Goal: Transaction & Acquisition: Purchase product/service

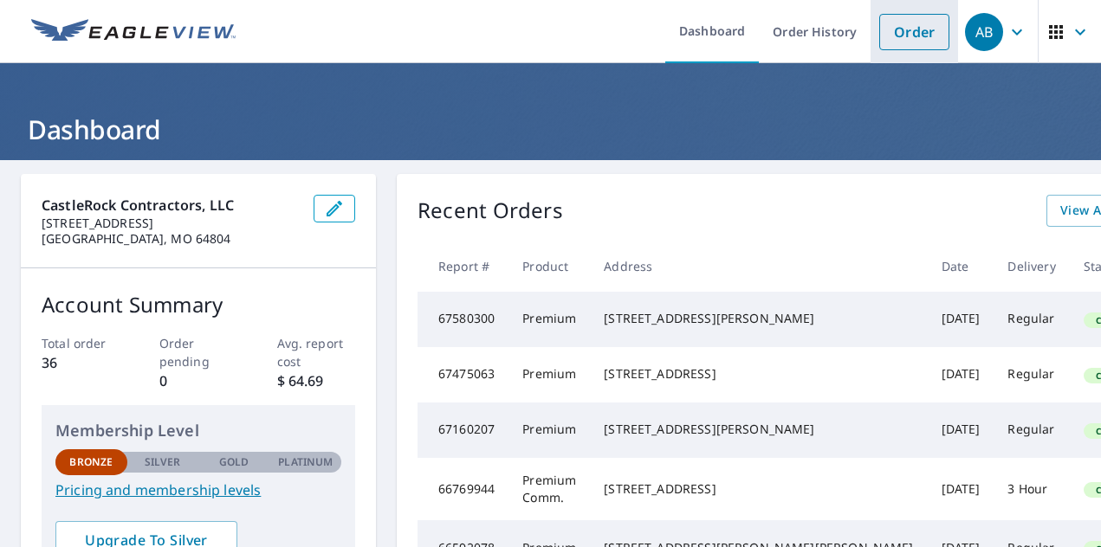
click at [903, 38] on link "Order" at bounding box center [914, 32] width 70 height 36
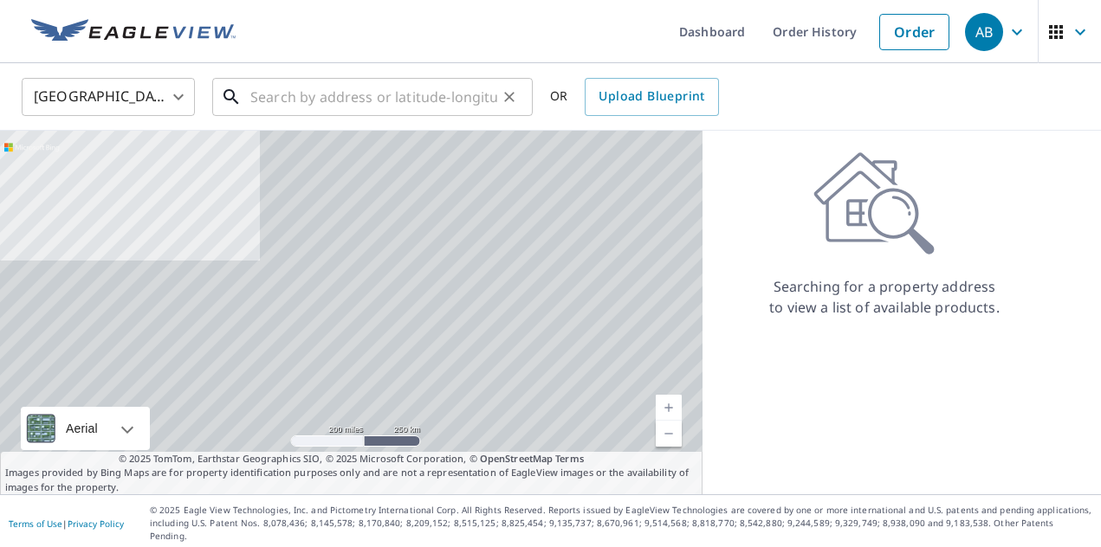
click at [404, 95] on input "text" at bounding box center [373, 97] width 247 height 49
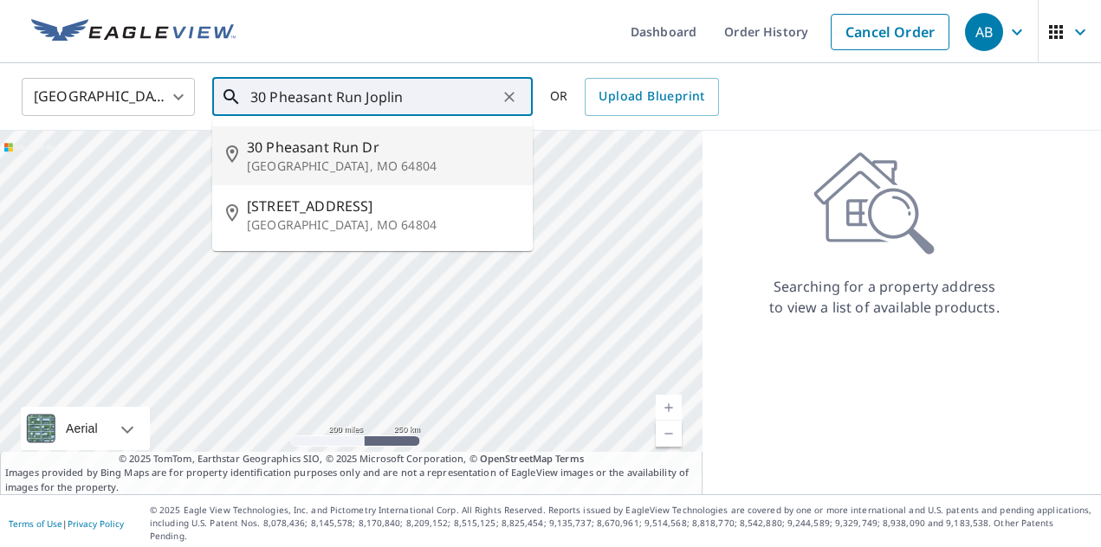
click at [368, 166] on p "[GEOGRAPHIC_DATA], MO 64804" at bounding box center [383, 166] width 272 height 17
type input "30 Pheasant Run Dr Joplin, MO 64804"
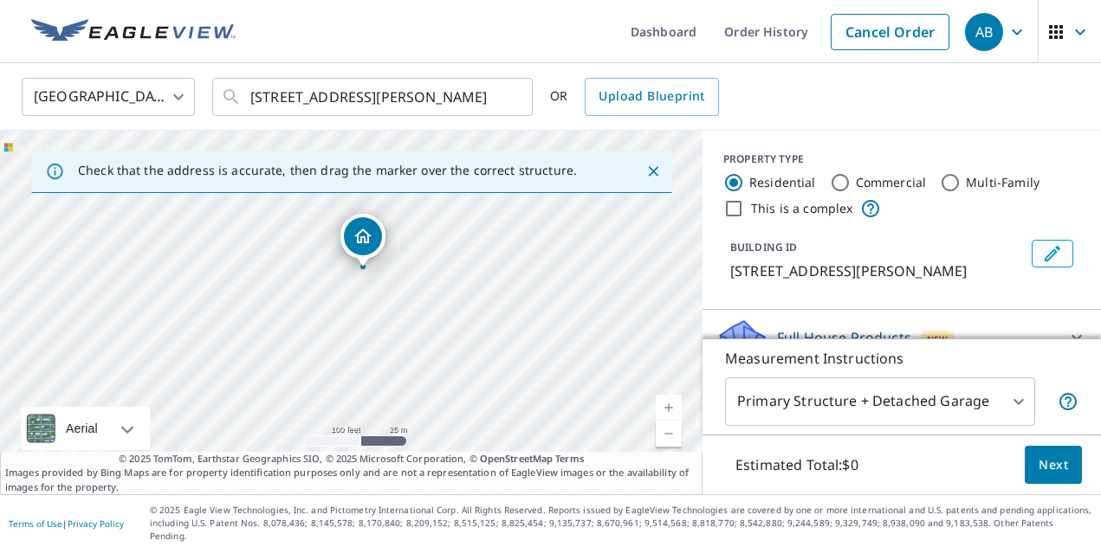
drag, startPoint x: 392, startPoint y: 305, endPoint x: 406, endPoint y: 252, distance: 54.8
click at [406, 253] on div "30 Pheasant Run Dr Joplin, MO 64804" at bounding box center [351, 313] width 702 height 364
drag, startPoint x: 436, startPoint y: 266, endPoint x: 463, endPoint y: 225, distance: 48.8
click at [463, 225] on div "30 Pheasant Run Dr Joplin, MO 64804" at bounding box center [351, 313] width 702 height 364
drag, startPoint x: 352, startPoint y: 236, endPoint x: 355, endPoint y: 245, distance: 9.3
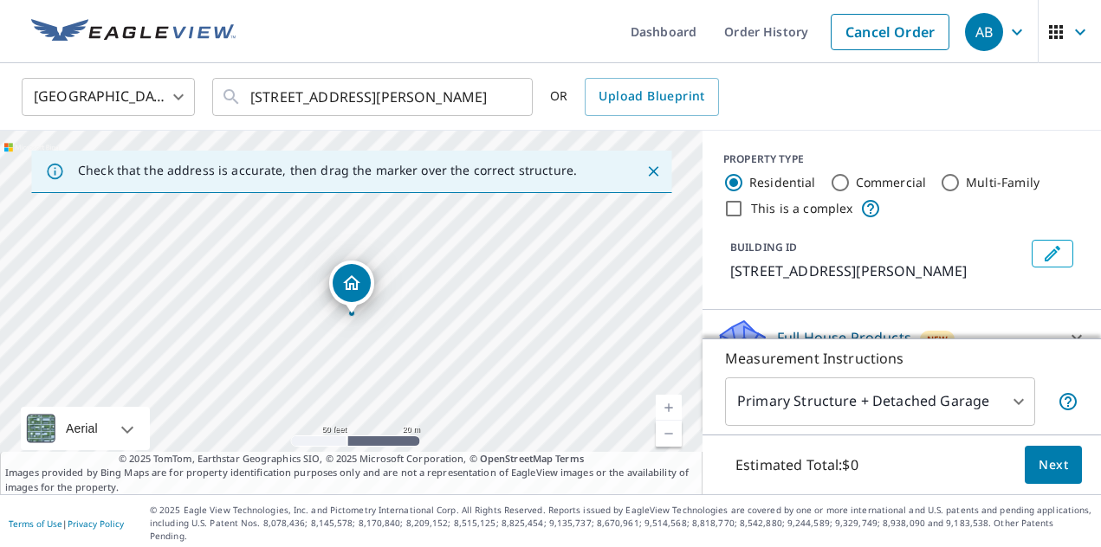
click at [666, 416] on link "Current Level 19, Zoom In" at bounding box center [669, 408] width 26 height 26
drag, startPoint x: 474, startPoint y: 293, endPoint x: 500, endPoint y: 273, distance: 32.7
click at [500, 273] on div "30 Pheasant Run Dr Joplin, MO 64804" at bounding box center [351, 313] width 702 height 364
click at [654, 172] on icon "Close" at bounding box center [653, 171] width 10 height 10
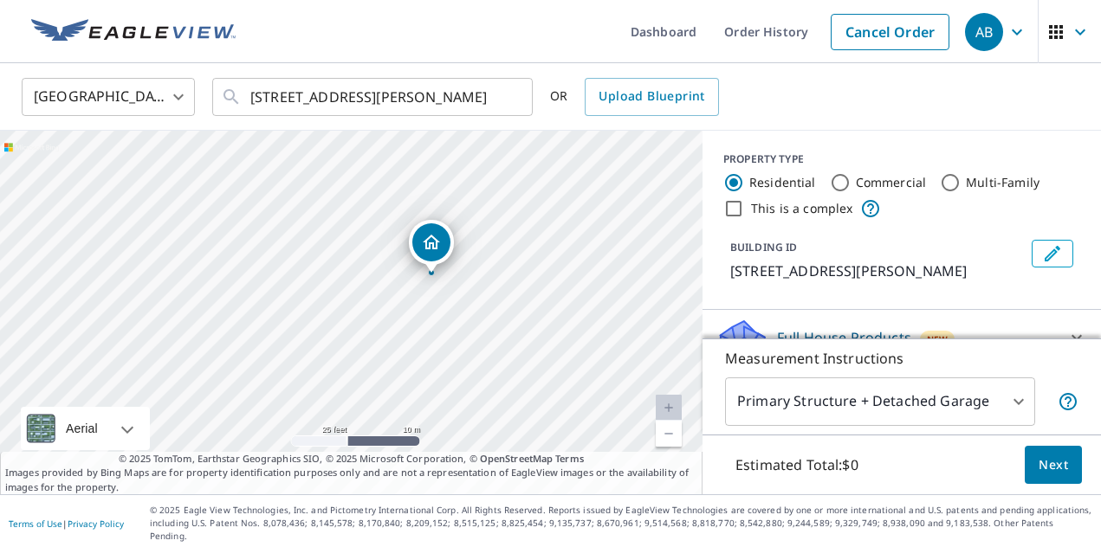
drag, startPoint x: 559, startPoint y: 280, endPoint x: 603, endPoint y: 267, distance: 46.0
click at [602, 267] on div "30 Pheasant Run Dr Joplin, MO 64804" at bounding box center [351, 313] width 702 height 364
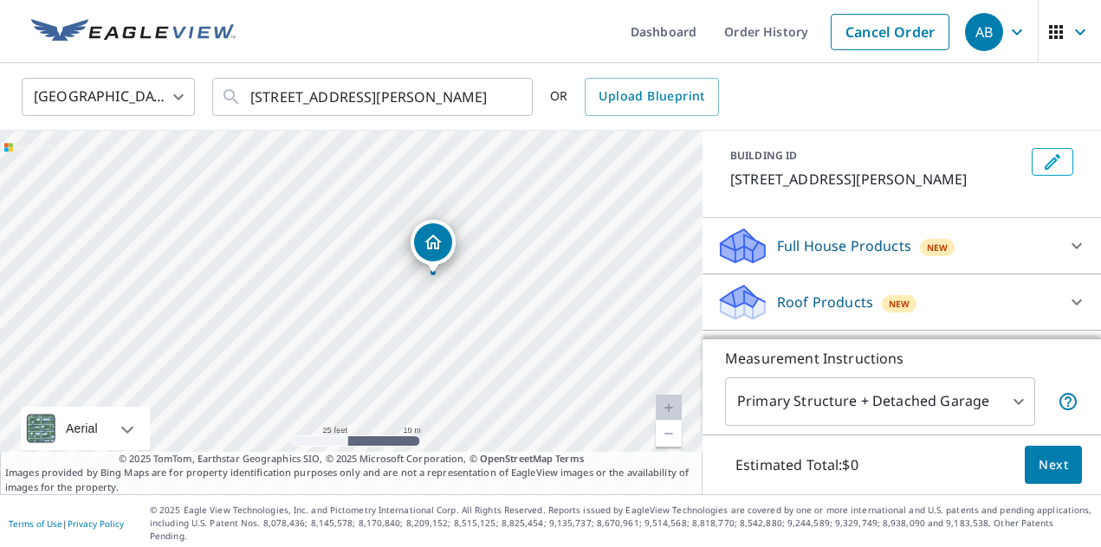
scroll to position [136, 0]
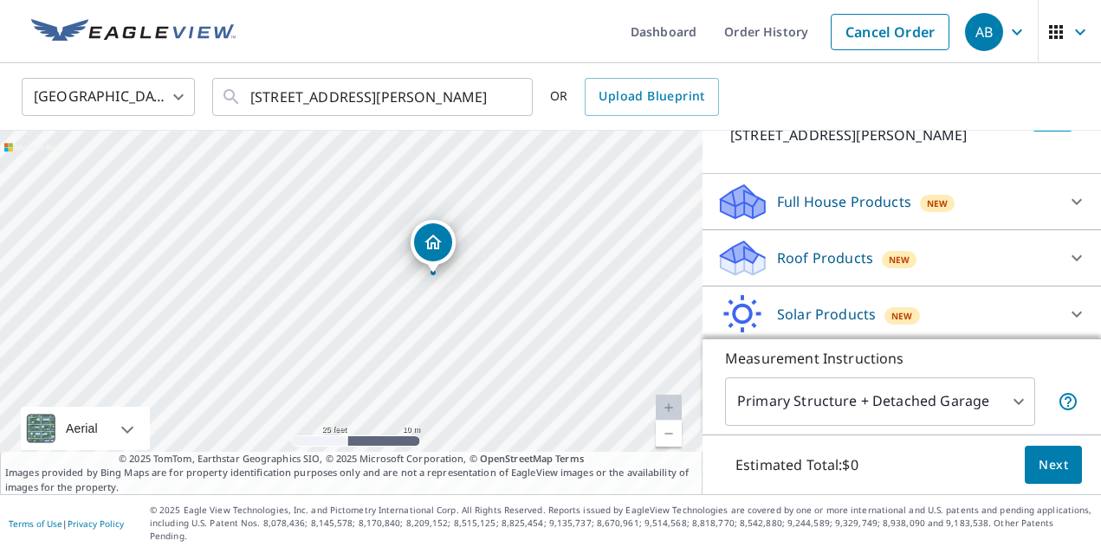
click at [1076, 255] on icon at bounding box center [1076, 258] width 21 height 21
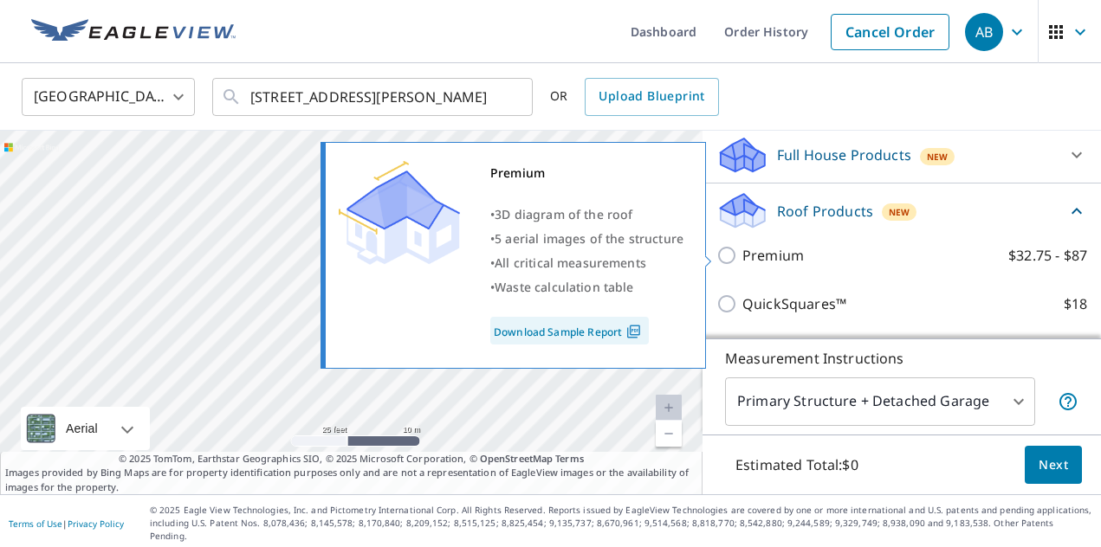
click at [734, 257] on input "Premium $32.75 - $87" at bounding box center [729, 255] width 26 height 21
checkbox input "true"
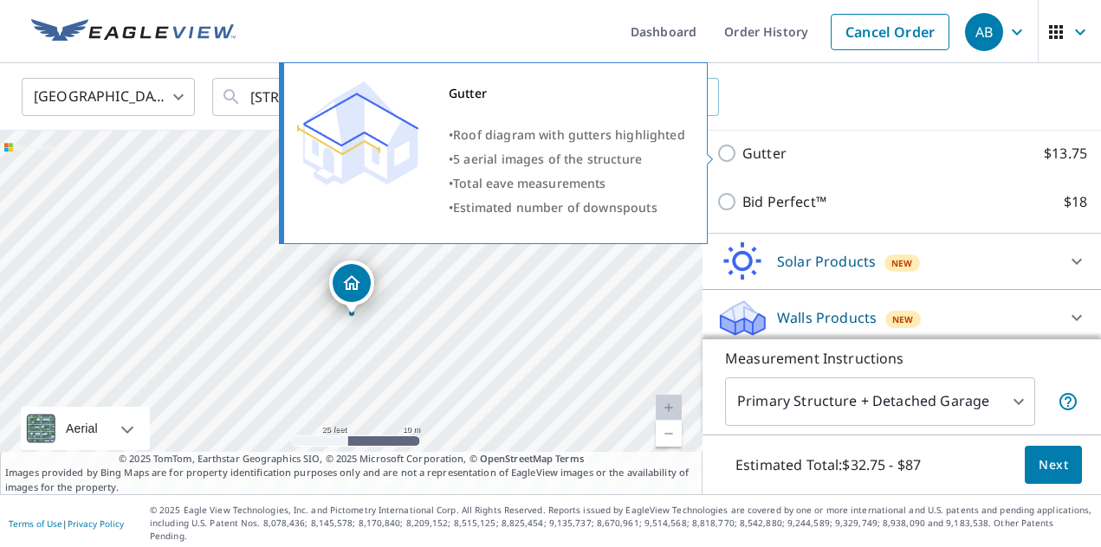
scroll to position [446, 0]
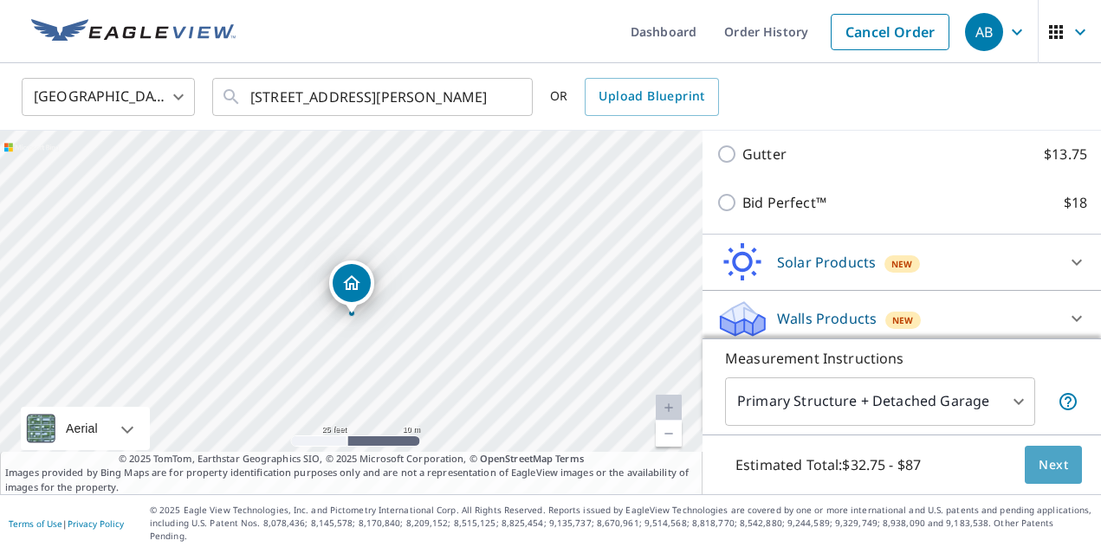
click at [1058, 476] on span "Next" at bounding box center [1053, 466] width 29 height 22
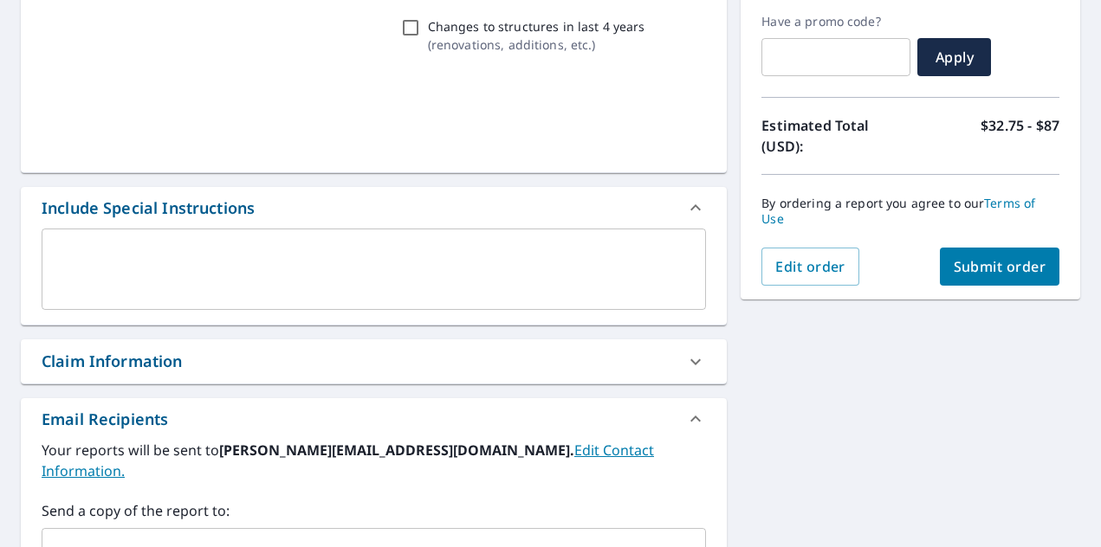
scroll to position [343, 0]
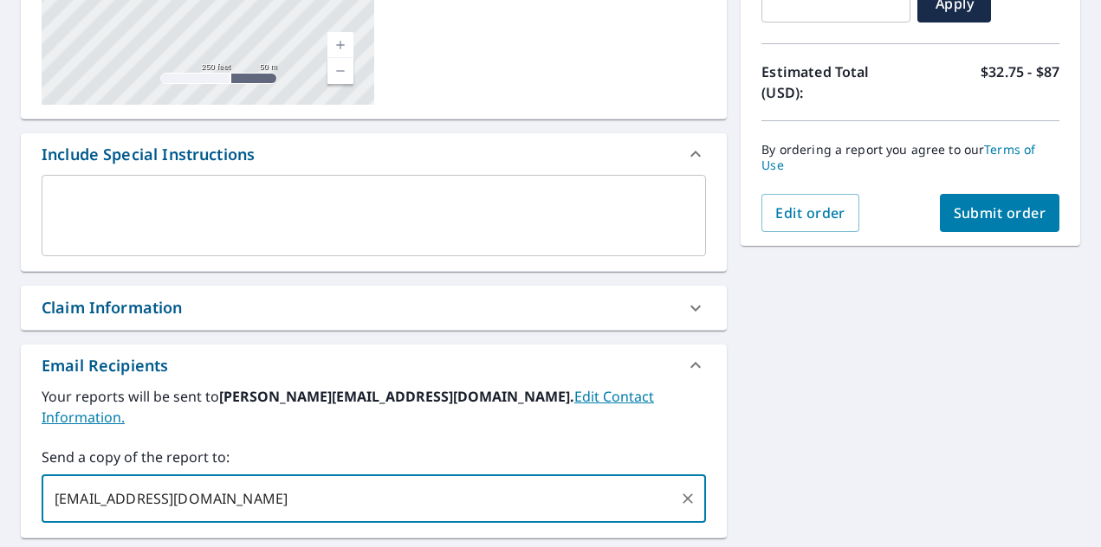
type input "[EMAIL_ADDRESS][DOMAIN_NAME]"
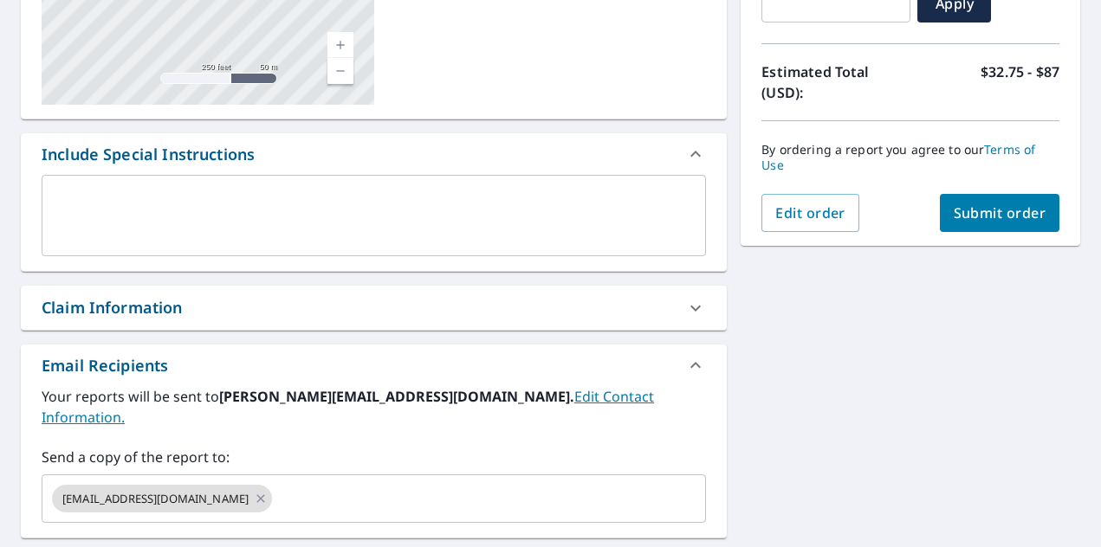
click at [812, 396] on div "30 Pheasant Run Dr Joplin, MO 64804 Aerial Road A standard road map Aerial A de…" at bounding box center [550, 268] width 1101 height 902
click at [964, 209] on button "Submit order" at bounding box center [1000, 213] width 120 height 38
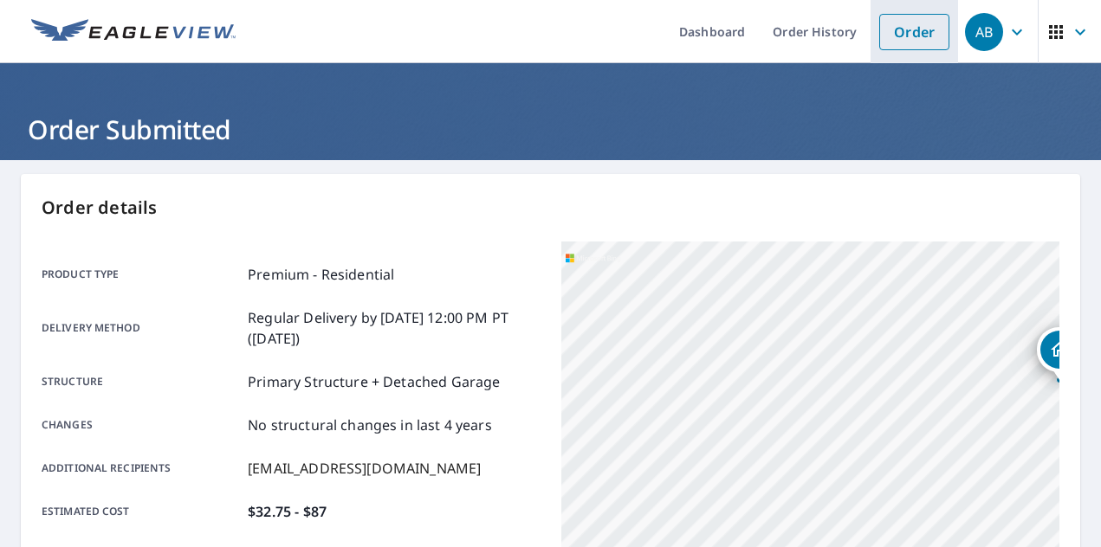
click at [890, 36] on link "Order" at bounding box center [914, 32] width 70 height 36
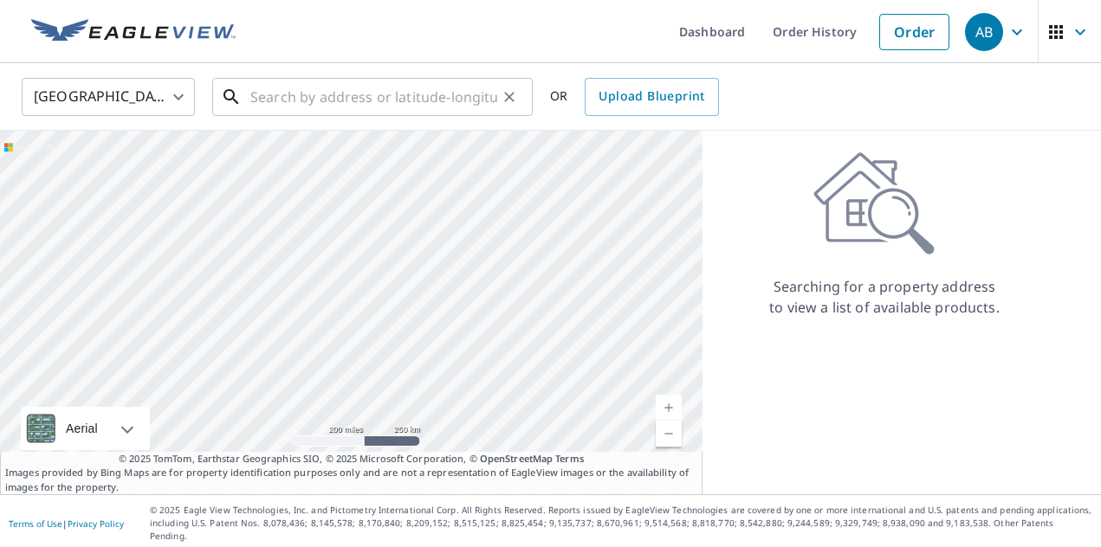
click at [467, 90] on input "text" at bounding box center [373, 97] width 247 height 49
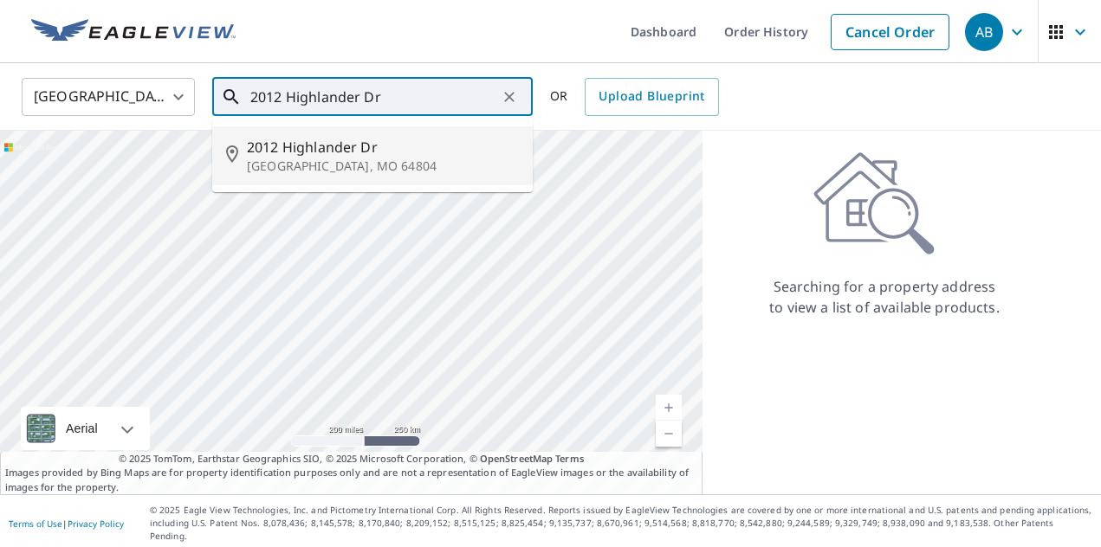
click at [353, 162] on p "[GEOGRAPHIC_DATA], MO 64804" at bounding box center [383, 166] width 272 height 17
type input "2012 Highlander Dr Joplin, MO 64804"
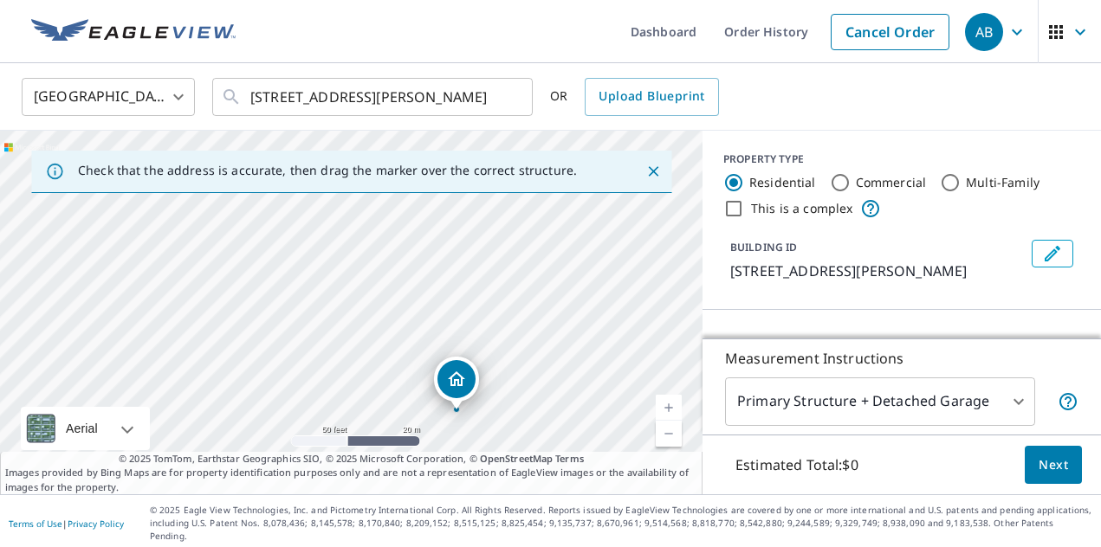
click at [667, 418] on link "Current Level 19, Zoom In" at bounding box center [669, 408] width 26 height 26
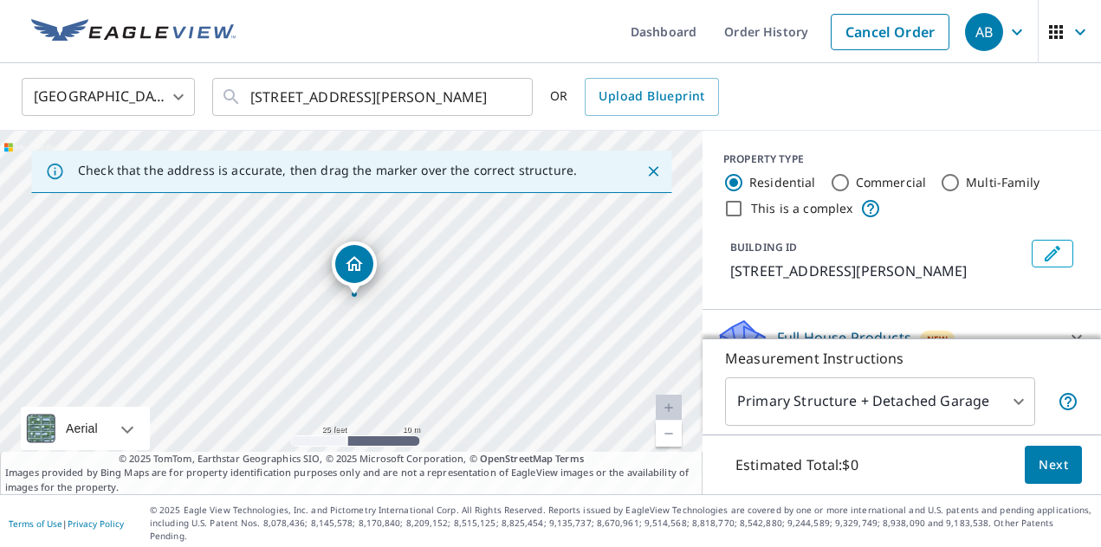
drag, startPoint x: 568, startPoint y: 306, endPoint x: 578, endPoint y: 284, distance: 23.7
click at [578, 284] on div "2012 Highlander Dr Joplin, MO 64804" at bounding box center [351, 313] width 702 height 364
drag, startPoint x: 360, startPoint y: 259, endPoint x: 383, endPoint y: 259, distance: 22.5
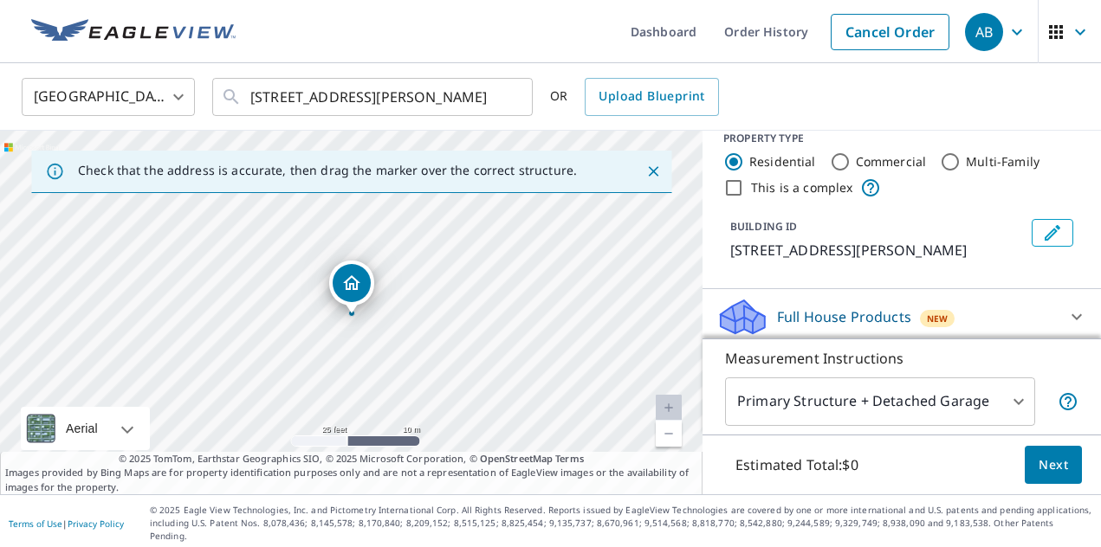
scroll to position [33, 0]
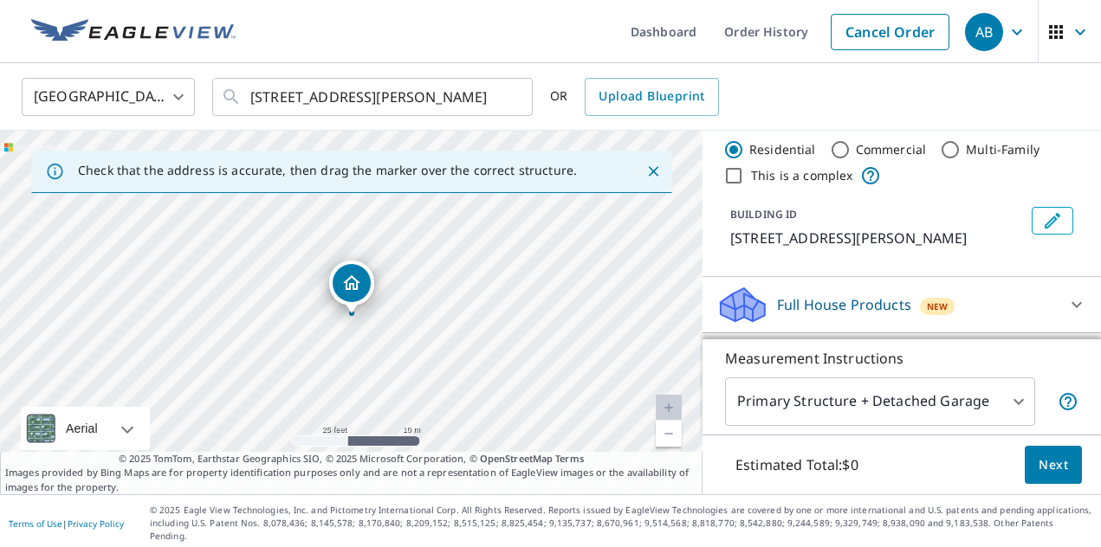
click at [1018, 408] on body "AB AB Dashboard Order History Cancel Order AB United States US ​ 2012 Highlande…" at bounding box center [550, 273] width 1101 height 547
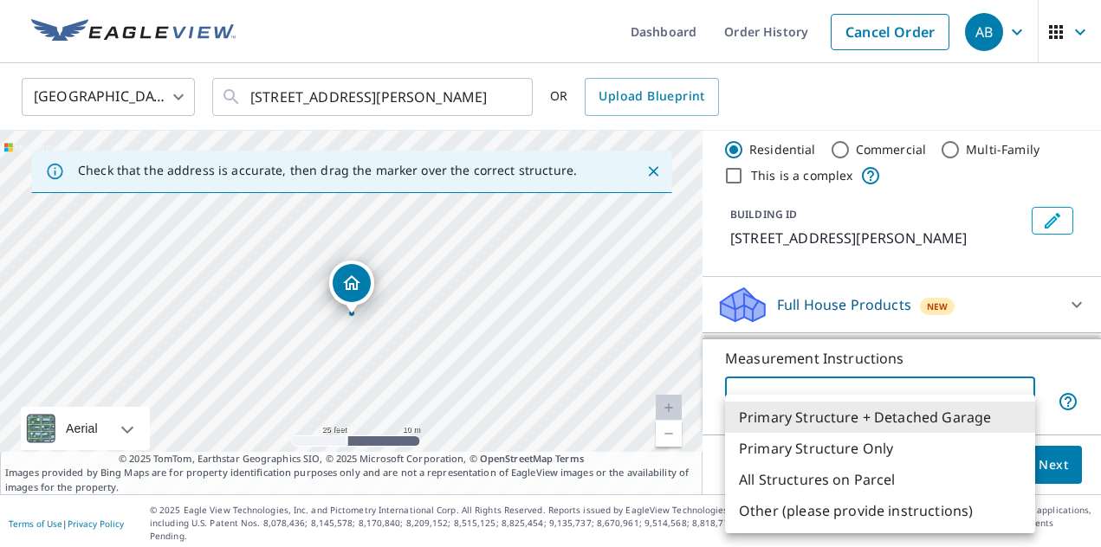
click at [935, 443] on li "Primary Structure Only" at bounding box center [880, 448] width 310 height 31
type input "2"
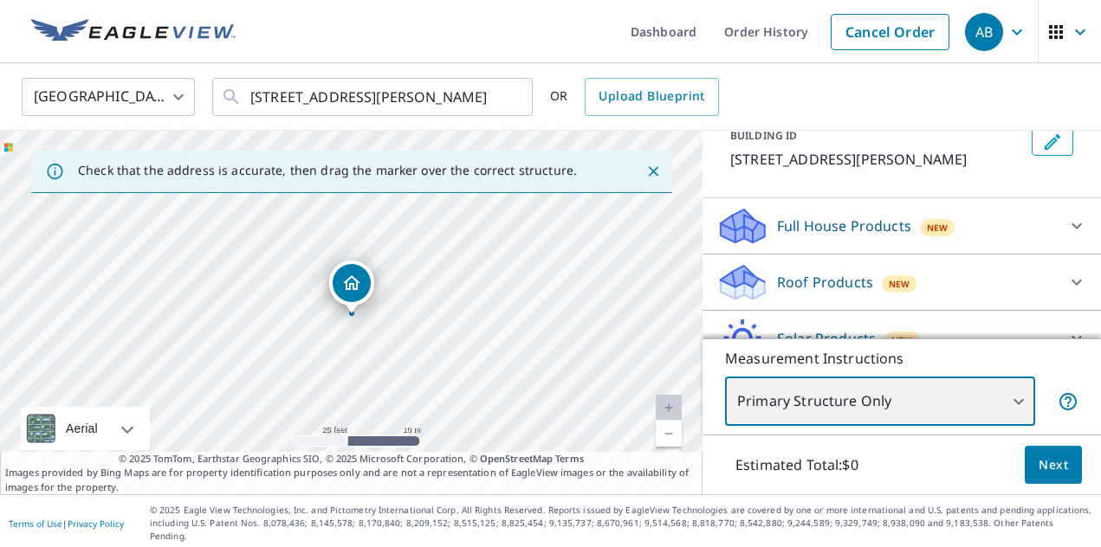
scroll to position [114, 0]
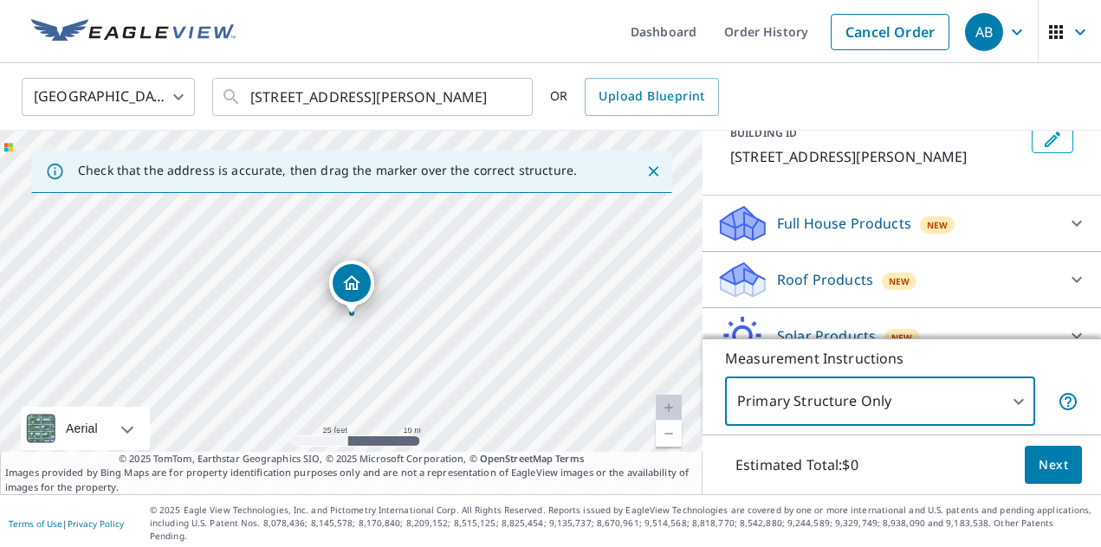
click at [1078, 282] on icon at bounding box center [1076, 280] width 10 height 6
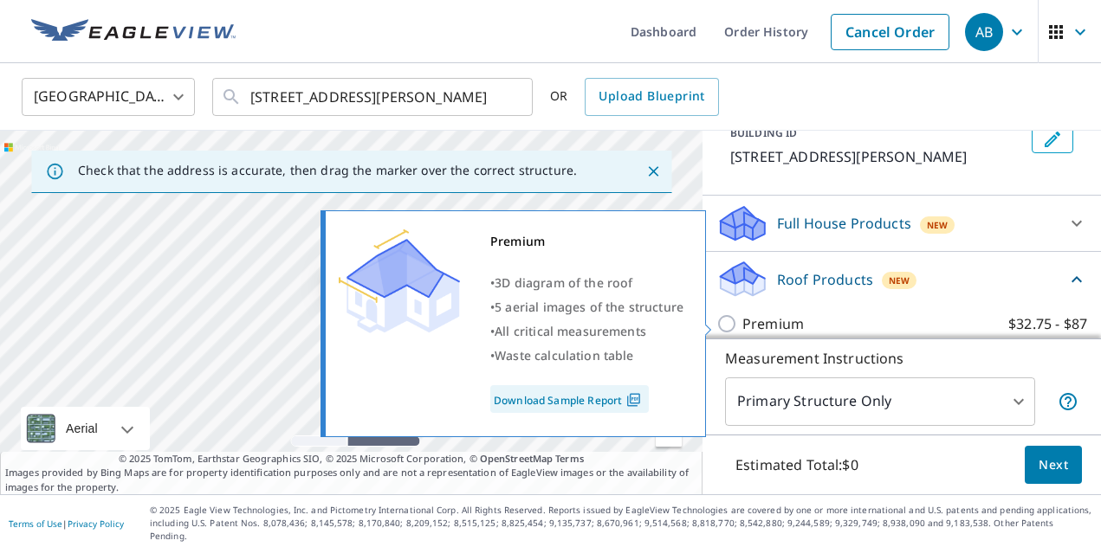
click at [730, 325] on input "Premium $32.75 - $87" at bounding box center [729, 324] width 26 height 21
checkbox input "true"
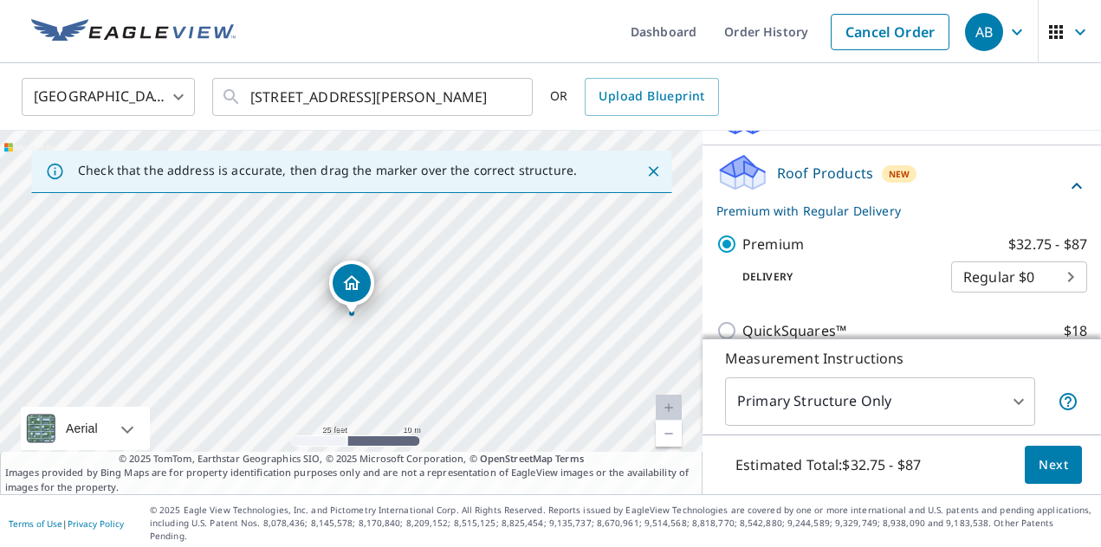
scroll to position [222, 0]
click at [1049, 473] on span "Next" at bounding box center [1053, 466] width 29 height 22
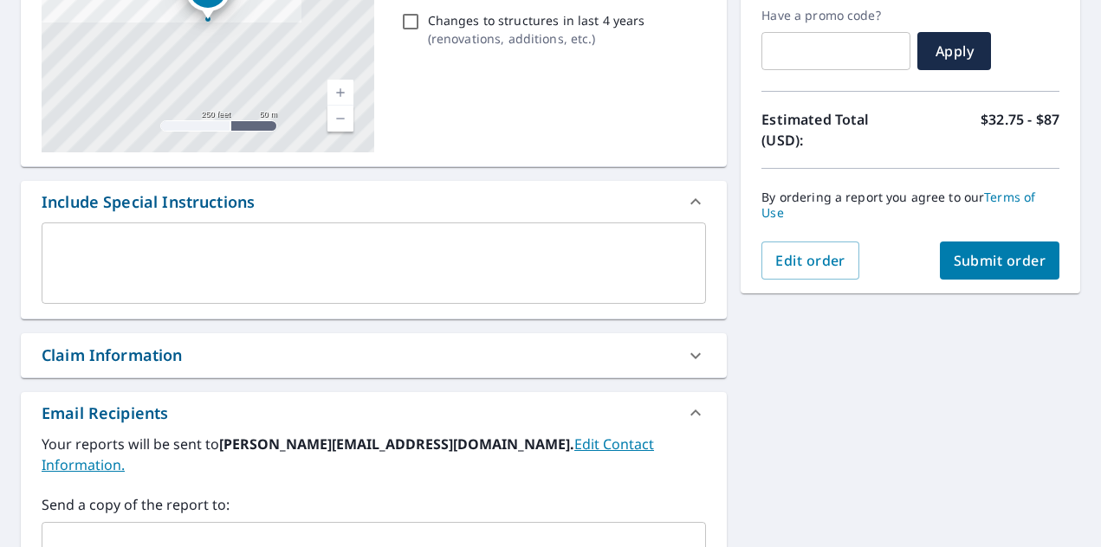
scroll to position [317, 0]
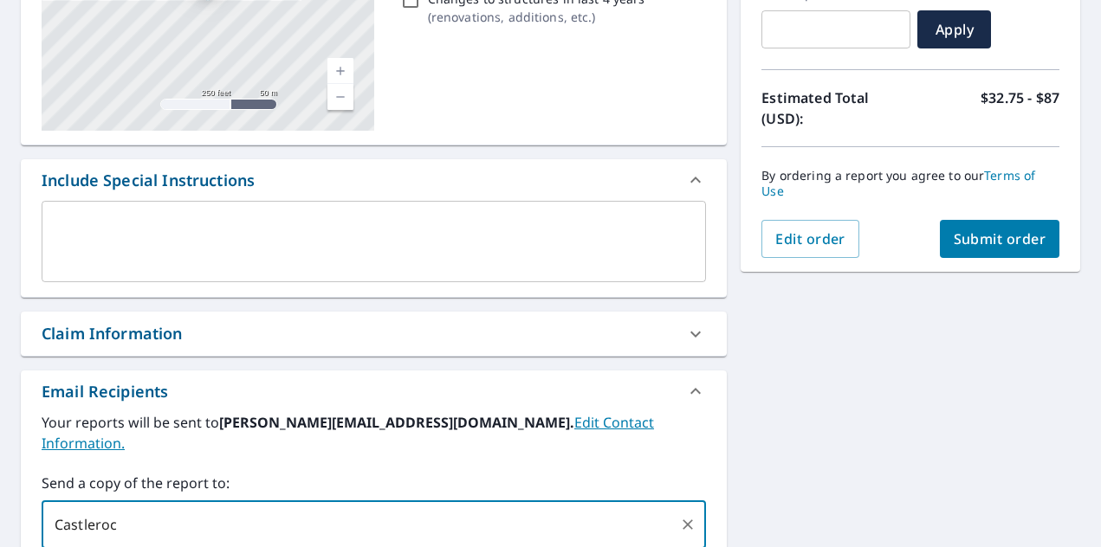
type input "Castlerock"
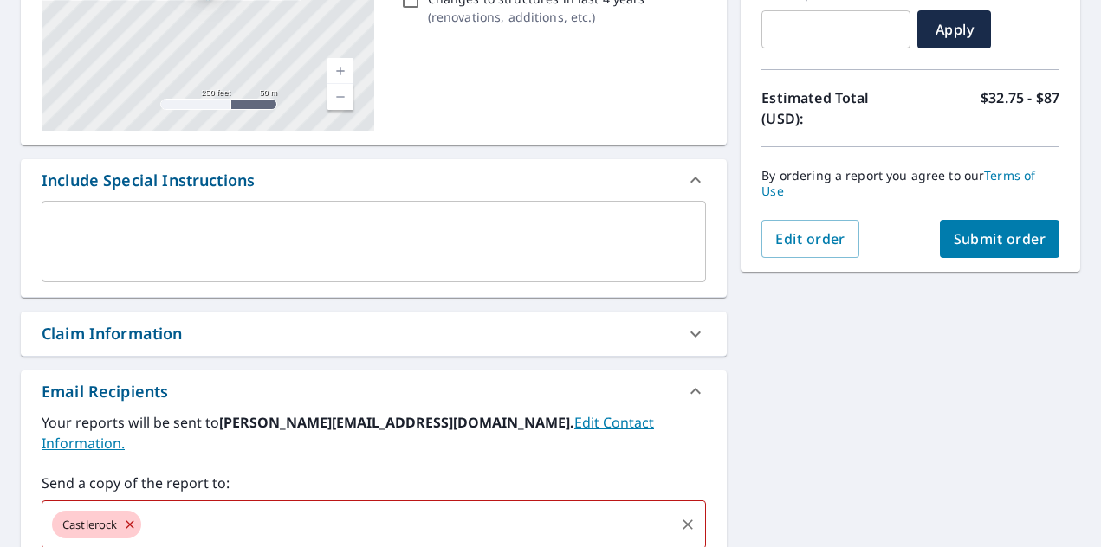
type input "r"
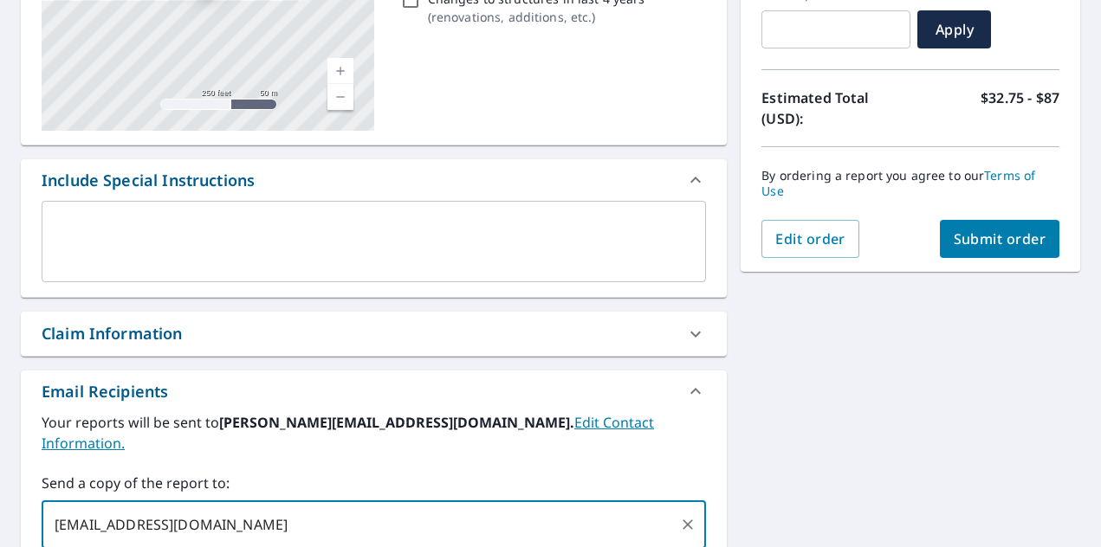
type input "[EMAIL_ADDRESS][DOMAIN_NAME]"
click at [832, 412] on div "2012 Highlander Dr Joplin, MO 64804 Aerial Road A standard road map Aerial A de…" at bounding box center [550, 294] width 1101 height 902
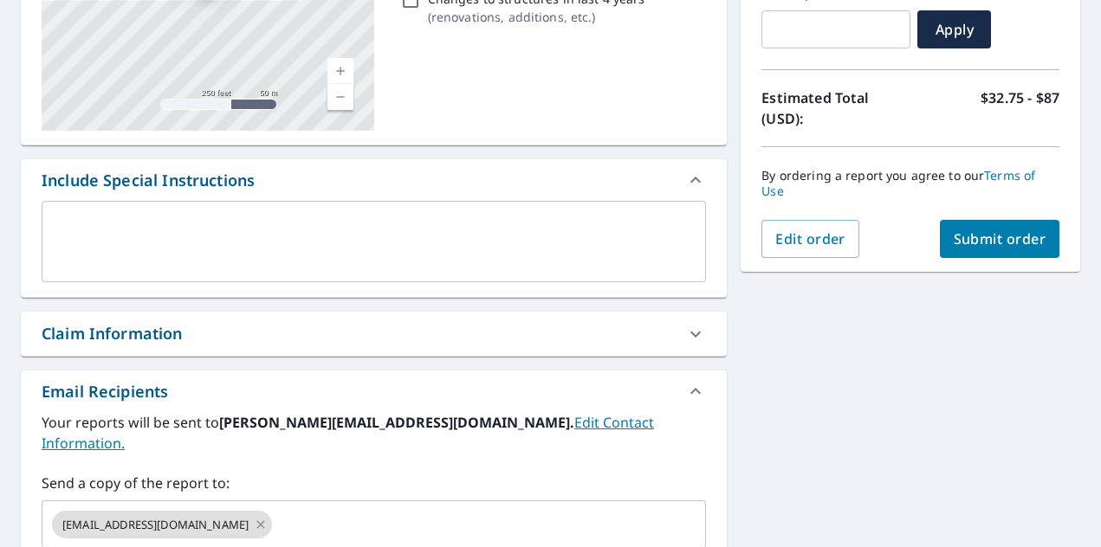
click at [832, 412] on div "2012 Highlander Dr Joplin, MO 64804 Aerial Road A standard road map Aerial A de…" at bounding box center [550, 294] width 1101 height 902
click at [998, 230] on span "Submit order" at bounding box center [1000, 239] width 93 height 19
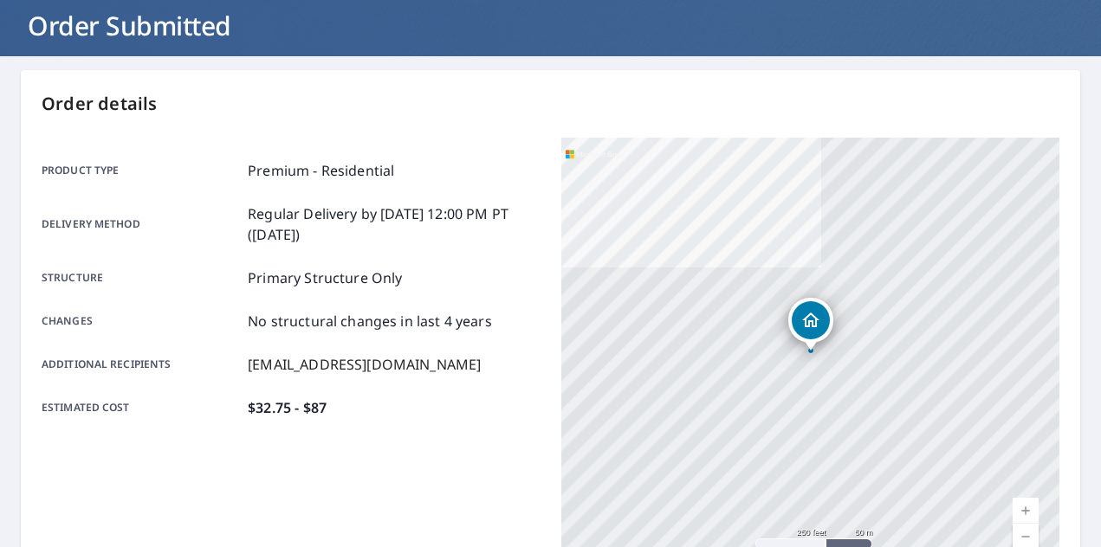
scroll to position [103, 0]
